Goal: Task Accomplishment & Management: Complete application form

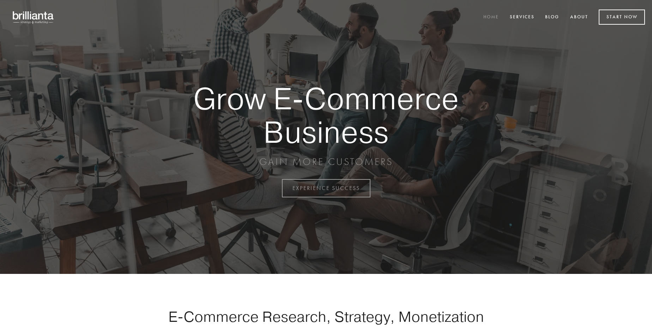
scroll to position [1850, 0]
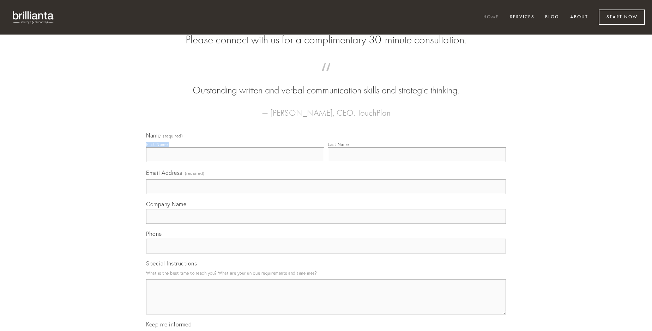
type input "[PERSON_NAME]"
click at [417, 162] on input "Last Name" at bounding box center [417, 154] width 178 height 15
type input "[PERSON_NAME]"
click at [326, 194] on input "Email Address (required)" at bounding box center [326, 187] width 360 height 15
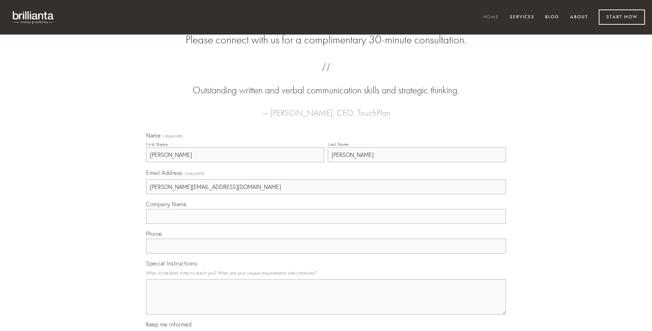
type input "[PERSON_NAME][EMAIL_ADDRESS][DOMAIN_NAME]"
click at [326, 224] on input "Company Name" at bounding box center [326, 216] width 360 height 15
type input "tremo"
click at [326, 254] on input "text" at bounding box center [326, 246] width 360 height 15
click at [326, 303] on textarea "Special Instructions" at bounding box center [326, 296] width 360 height 35
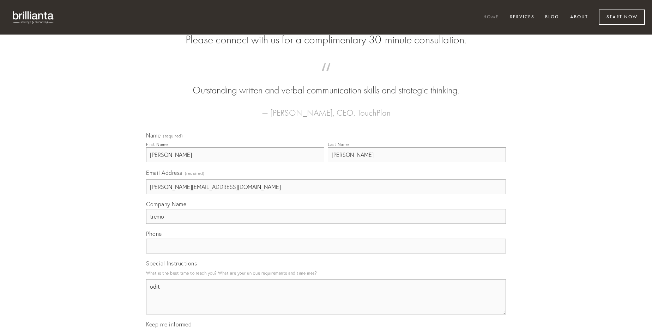
type textarea "odit"
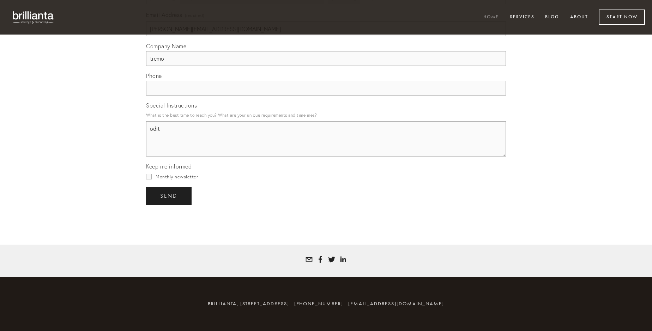
click at [169, 196] on span "send" at bounding box center [168, 196] width 17 height 6
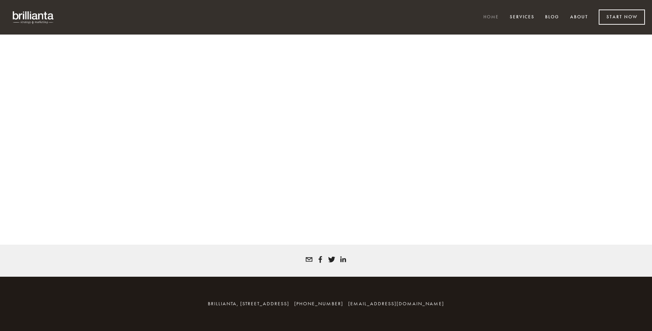
scroll to position [1840, 0]
